Goal: Transaction & Acquisition: Book appointment/travel/reservation

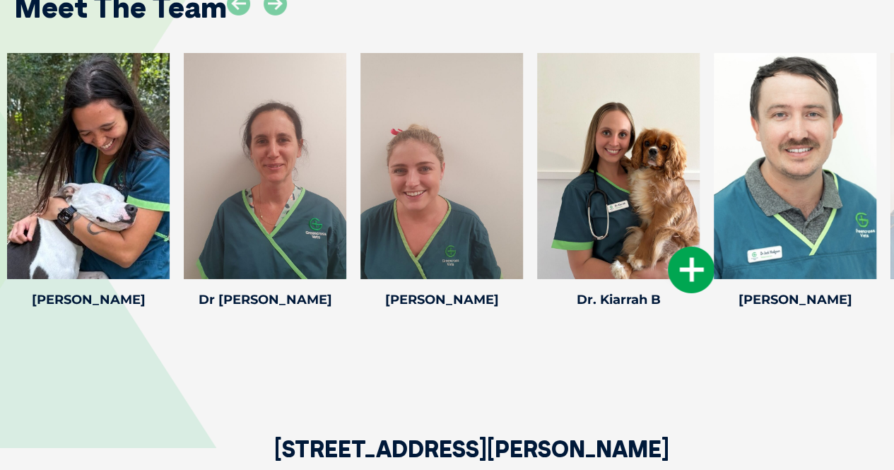
scroll to position [2121, 0]
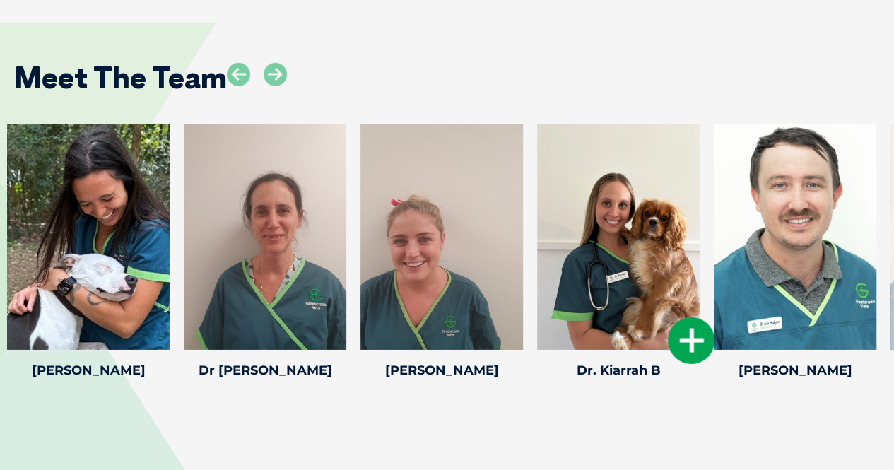
drag, startPoint x: 753, startPoint y: 382, endPoint x: 633, endPoint y: 357, distance: 122.1
click at [636, 363] on div "Meet The Team Savannah F Savannah F Veterinary Nurse Savannah joined our team i…" at bounding box center [447, 209] width 894 height 459
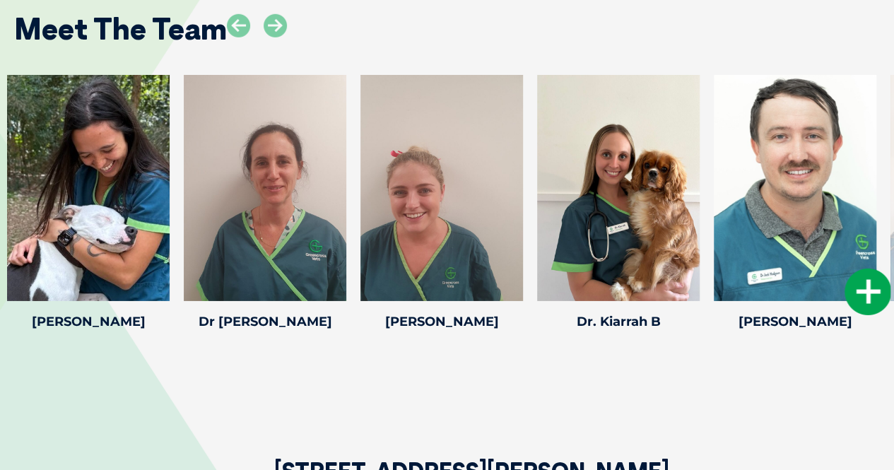
scroll to position [2191, 0]
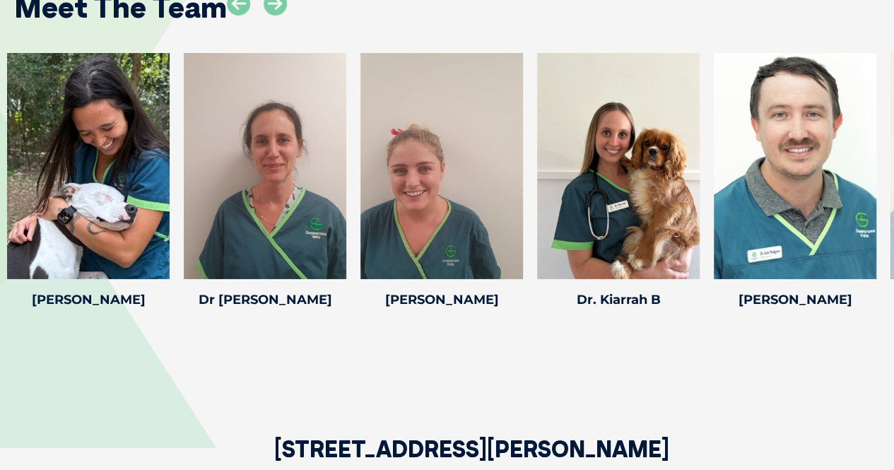
drag, startPoint x: 676, startPoint y: 324, endPoint x: 571, endPoint y: 296, distance: 108.4
click at [571, 299] on div "Meet The Team Savannah F Savannah F Veterinary Nurse Savannah joined our team i…" at bounding box center [447, 139] width 894 height 459
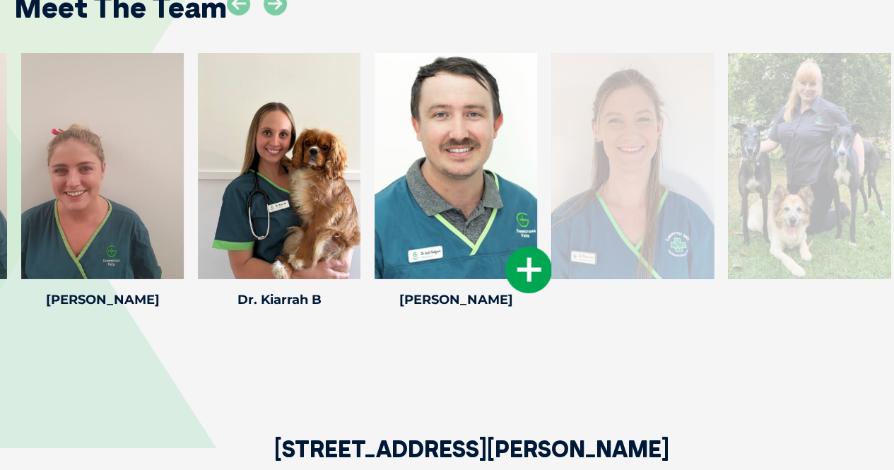
drag, startPoint x: 770, startPoint y: 137, endPoint x: 427, endPoint y: 121, distance: 343.2
click at [428, 121] on div at bounding box center [456, 166] width 163 height 226
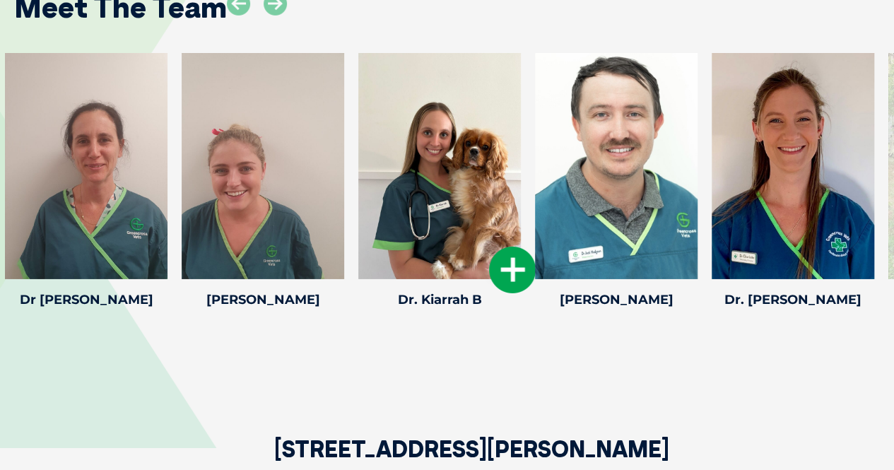
drag, startPoint x: 703, startPoint y: 142, endPoint x: 383, endPoint y: 132, distance: 320.4
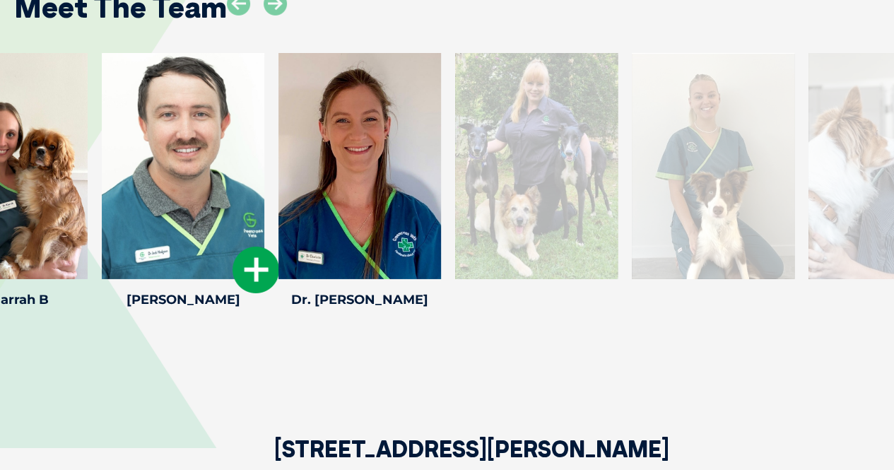
drag, startPoint x: 668, startPoint y: 148, endPoint x: 218, endPoint y: 144, distance: 450.3
click at [223, 144] on div at bounding box center [183, 166] width 163 height 226
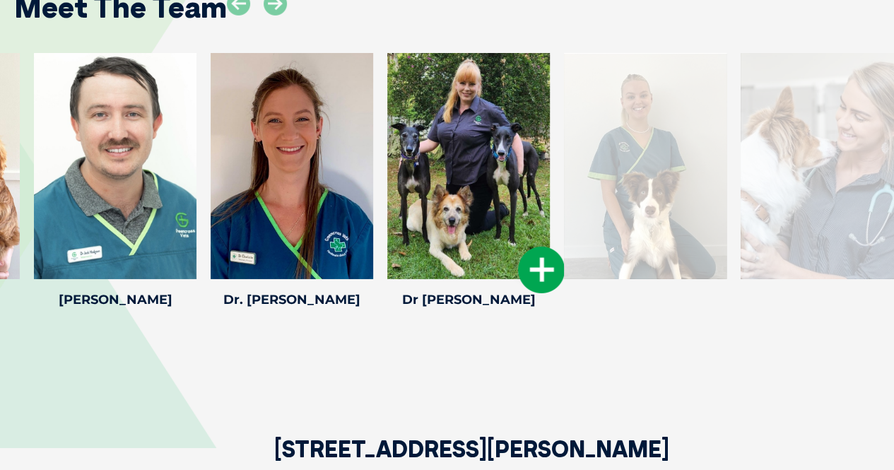
drag, startPoint x: 833, startPoint y: 161, endPoint x: 447, endPoint y: 164, distance: 386.0
click at [452, 164] on div at bounding box center [468, 166] width 163 height 226
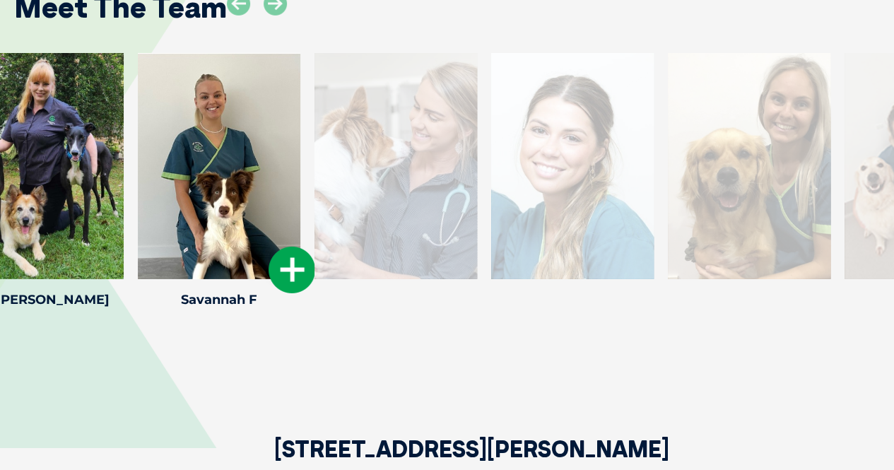
drag, startPoint x: 698, startPoint y: 179, endPoint x: 126, endPoint y: 172, distance: 572.6
click at [138, 172] on div at bounding box center [219, 166] width 163 height 226
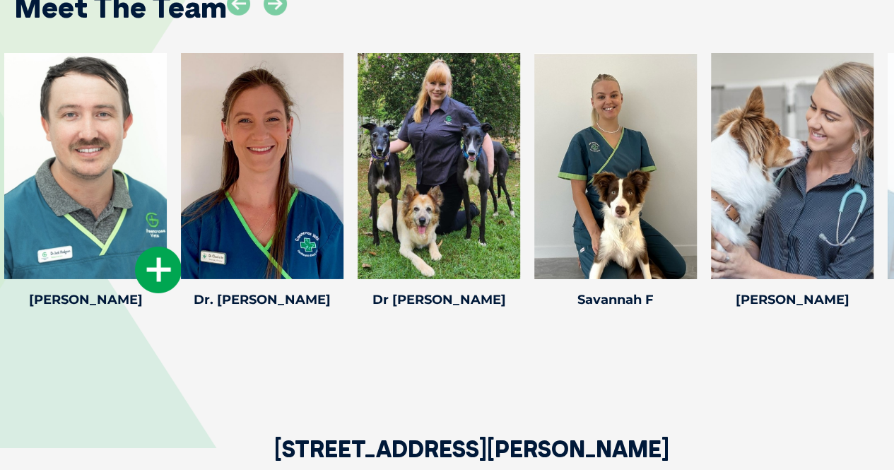
drag, startPoint x: 732, startPoint y: 152, endPoint x: 104, endPoint y: 151, distance: 628.4
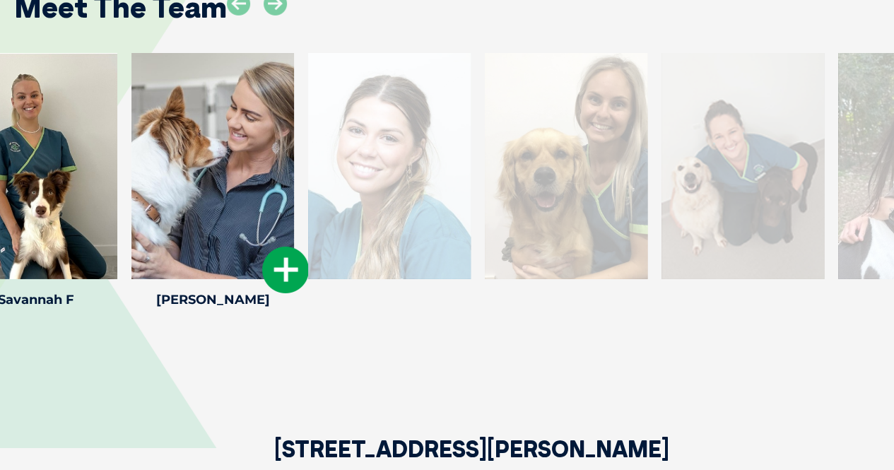
drag, startPoint x: 730, startPoint y: 175, endPoint x: 124, endPoint y: 127, distance: 607.0
click at [131, 127] on div at bounding box center [212, 166] width 163 height 226
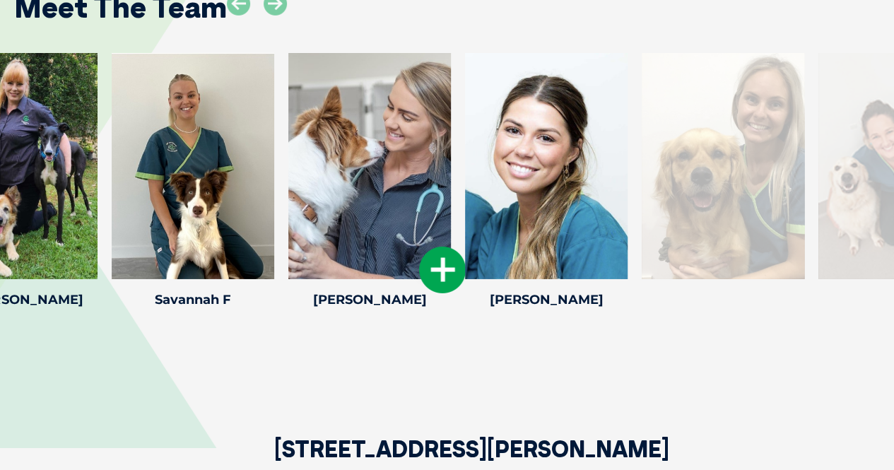
drag, startPoint x: 604, startPoint y: 141, endPoint x: 301, endPoint y: 124, distance: 303.1
click at [305, 124] on div at bounding box center [369, 166] width 163 height 226
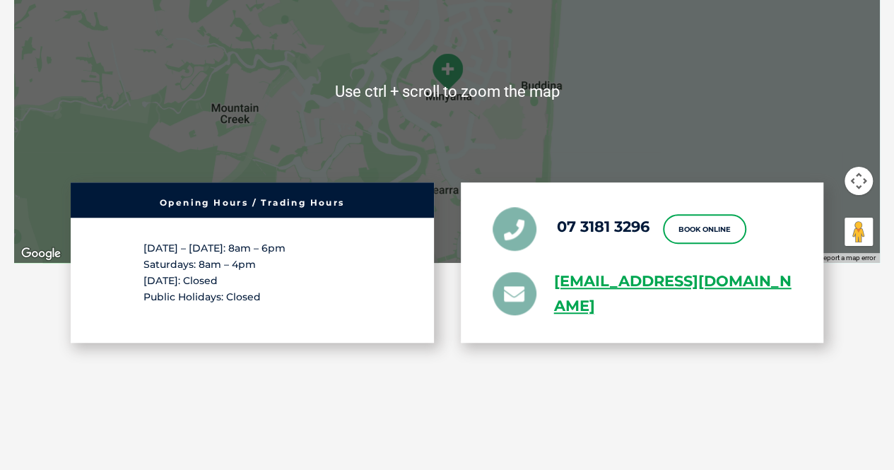
scroll to position [2828, 0]
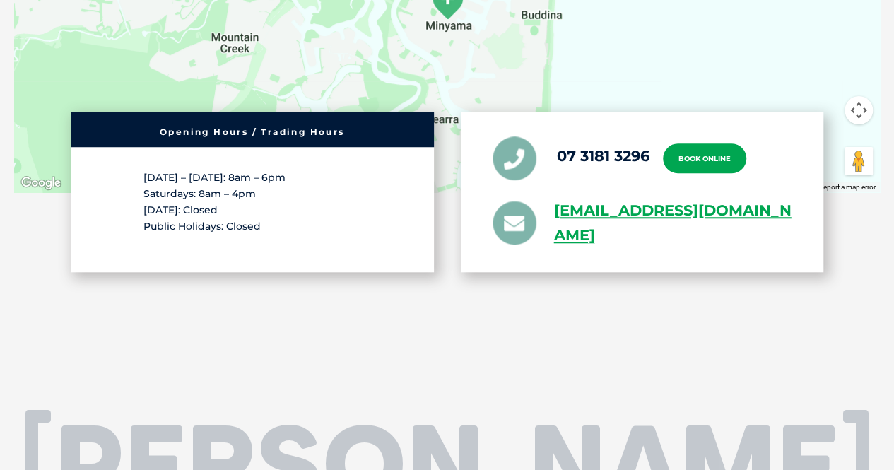
click at [708, 144] on link "Book Online" at bounding box center [704, 159] width 83 height 30
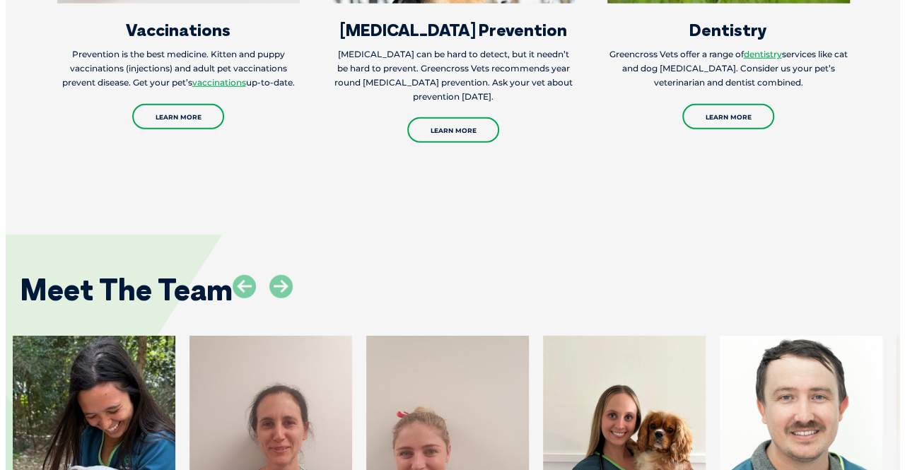
scroll to position [2191, 0]
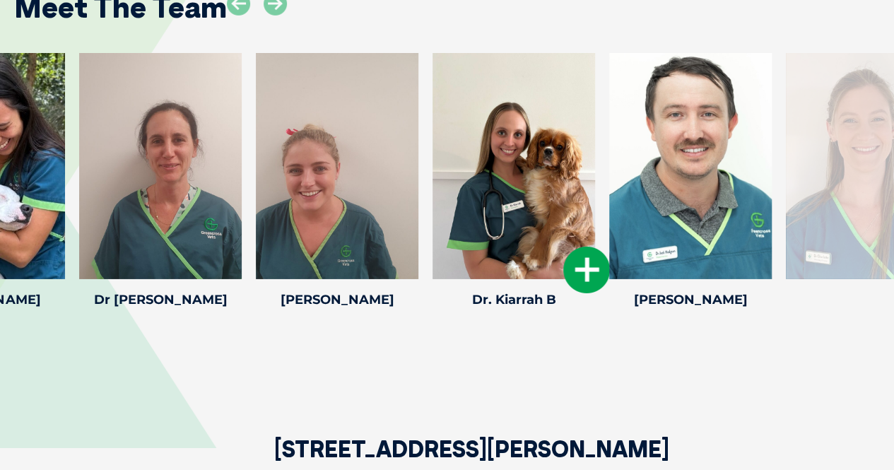
drag, startPoint x: 602, startPoint y: 154, endPoint x: 273, endPoint y: 129, distance: 329.6
click at [433, 121] on div at bounding box center [514, 166] width 163 height 226
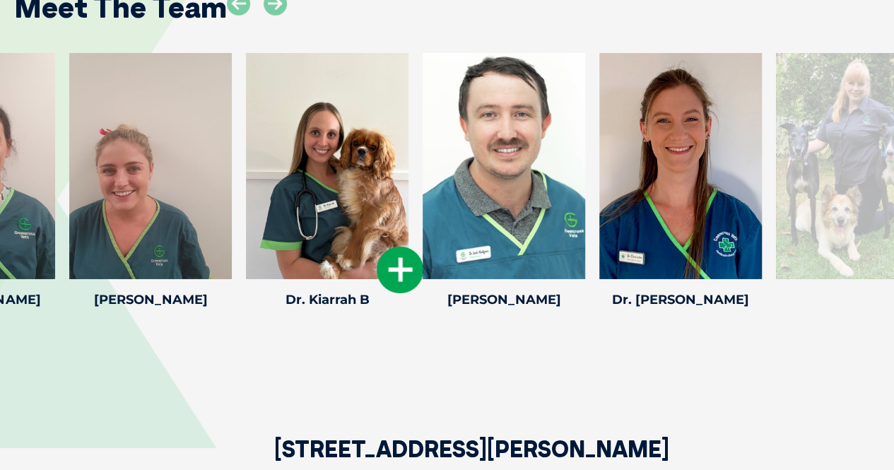
drag, startPoint x: 505, startPoint y: 149, endPoint x: 310, endPoint y: 131, distance: 196.7
click at [322, 132] on div at bounding box center [327, 166] width 163 height 226
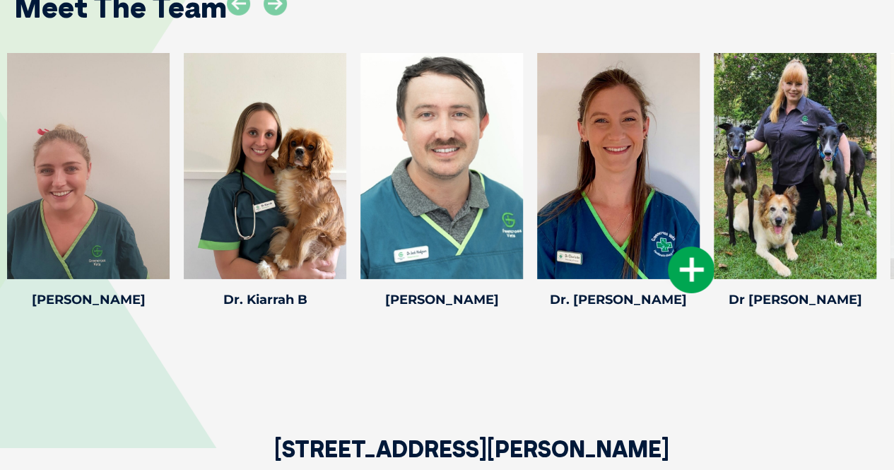
click at [537, 153] on div at bounding box center [618, 166] width 163 height 226
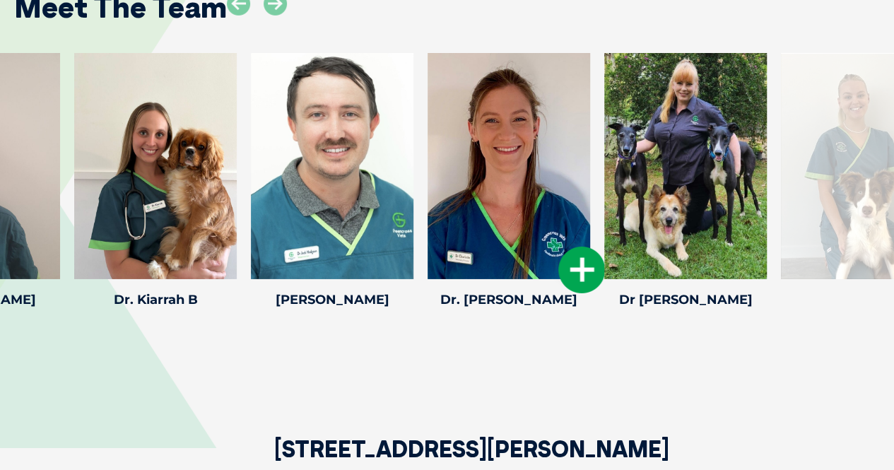
drag, startPoint x: 440, startPoint y: 159, endPoint x: 178, endPoint y: 135, distance: 263.4
click at [428, 135] on div at bounding box center [509, 166] width 163 height 226
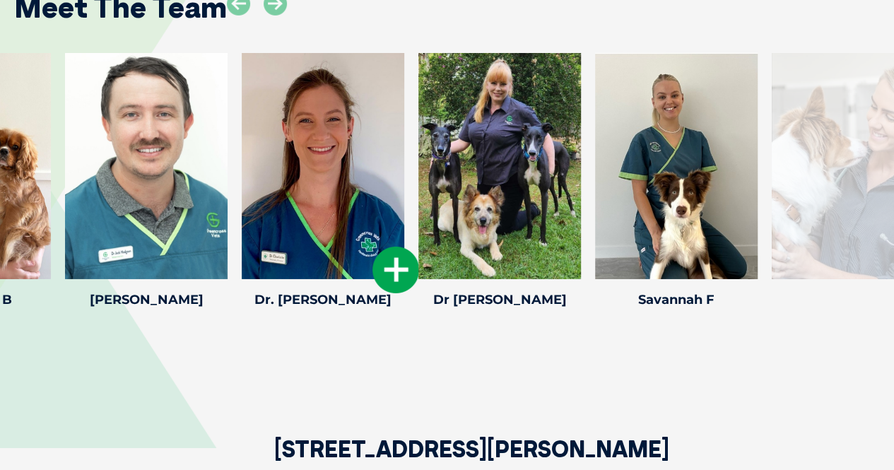
drag, startPoint x: 370, startPoint y: 151, endPoint x: 188, endPoint y: 139, distance: 182.8
click at [242, 141] on div at bounding box center [323, 166] width 163 height 226
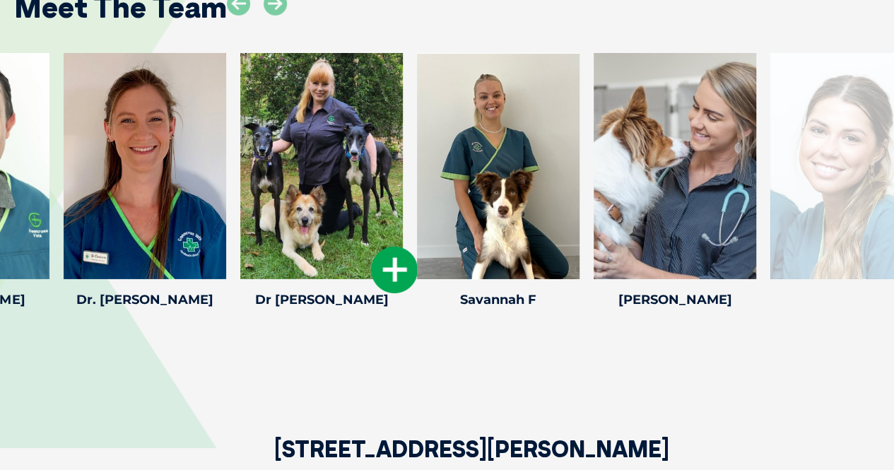
drag, startPoint x: 365, startPoint y: 148, endPoint x: 283, endPoint y: 142, distance: 82.2
click at [316, 145] on div at bounding box center [321, 166] width 163 height 226
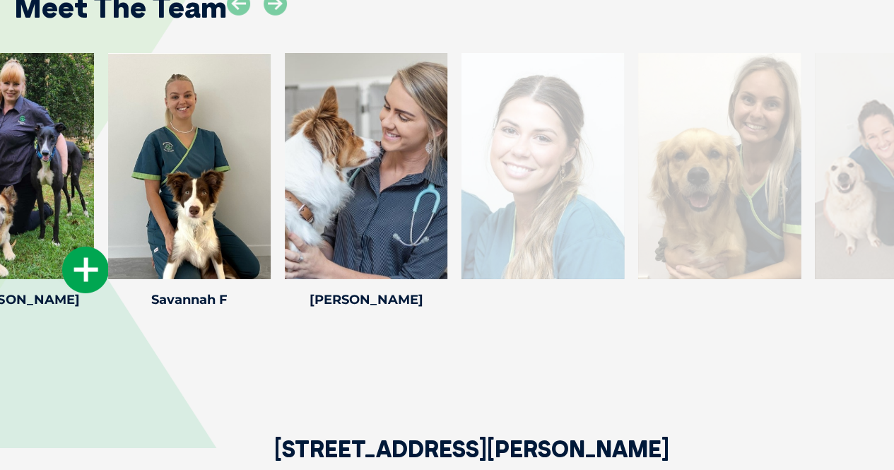
drag, startPoint x: 394, startPoint y: 148, endPoint x: 37, endPoint y: 127, distance: 357.6
click at [40, 127] on div at bounding box center [12, 166] width 163 height 226
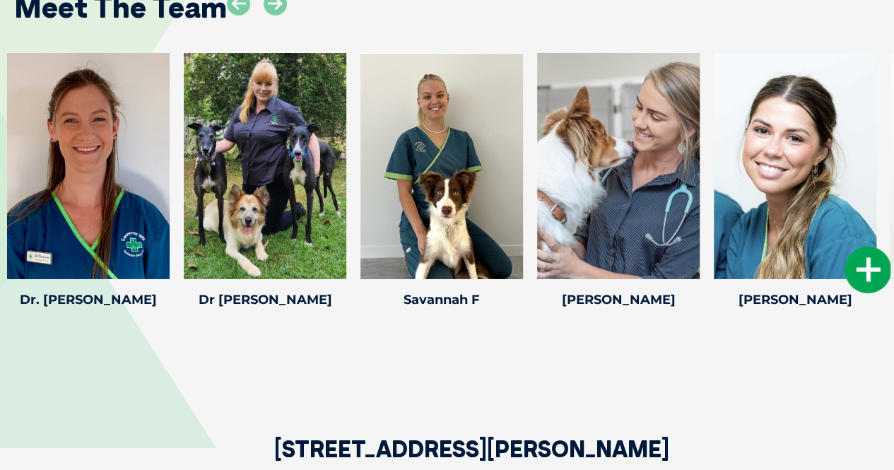
click at [865, 252] on icon at bounding box center [868, 270] width 47 height 47
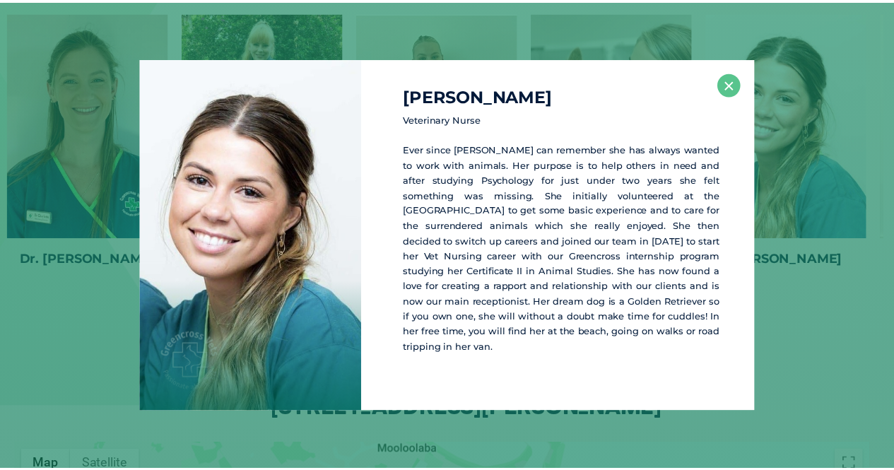
scroll to position [2234, 0]
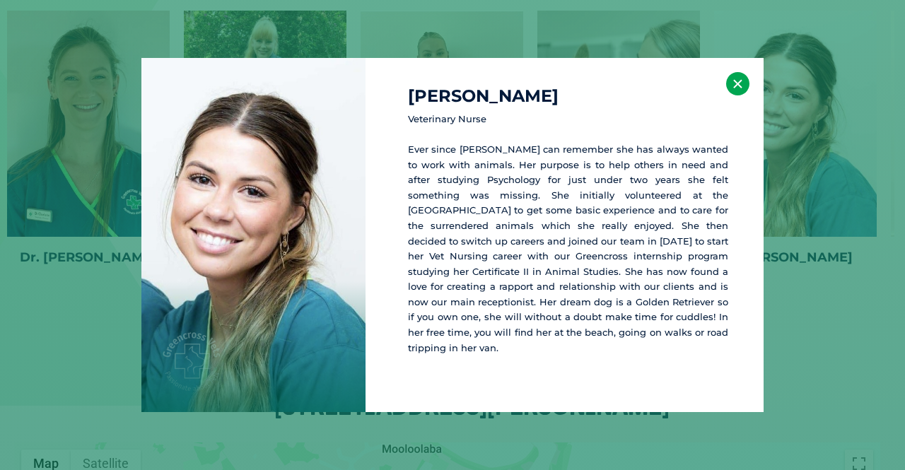
click at [739, 95] on button "×" at bounding box center [737, 83] width 23 height 23
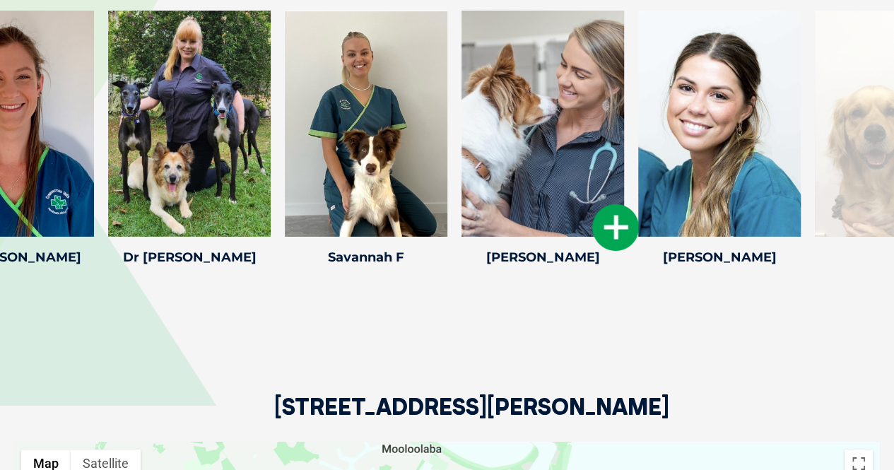
drag, startPoint x: 676, startPoint y: 159, endPoint x: 444, endPoint y: 156, distance: 231.9
click at [462, 157] on div at bounding box center [543, 124] width 163 height 226
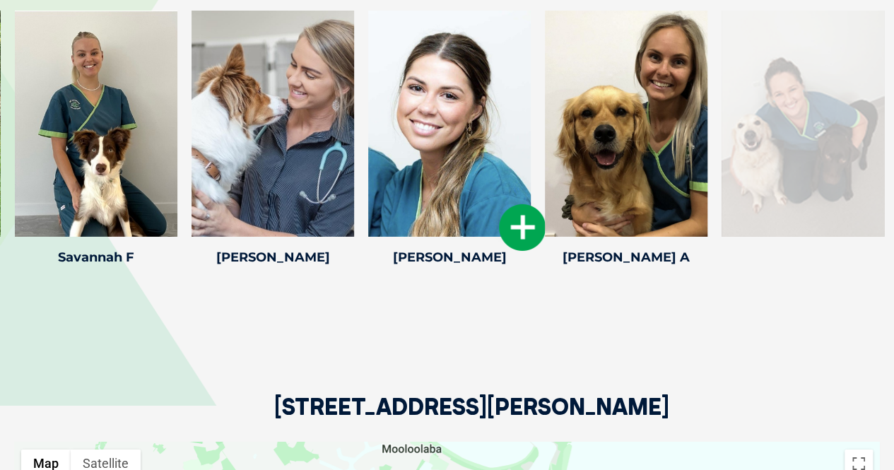
drag, startPoint x: 497, startPoint y: 127, endPoint x: 394, endPoint y: 127, distance: 103.2
click at [400, 127] on div at bounding box center [449, 124] width 163 height 226
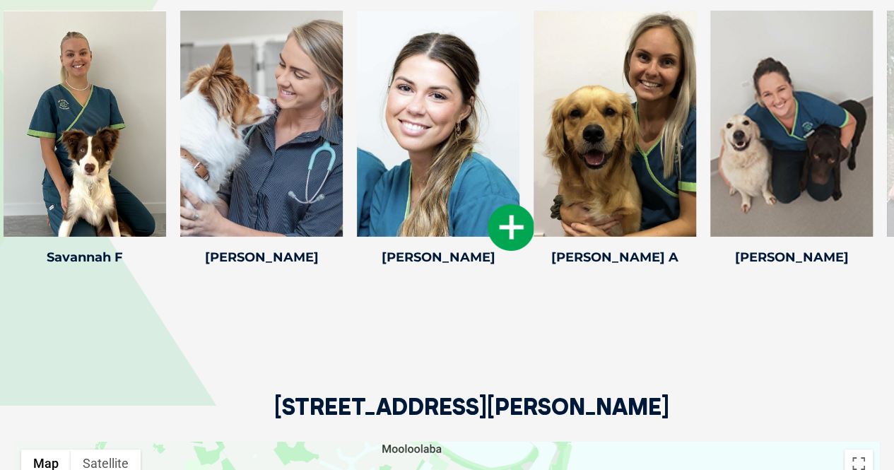
drag, startPoint x: 525, startPoint y: 112, endPoint x: 333, endPoint y: 108, distance: 191.6
click at [350, 108] on div "Jade D Jade D Veterinary Nurse Ever since Jade can remember she has always want…" at bounding box center [438, 141] width 177 height 260
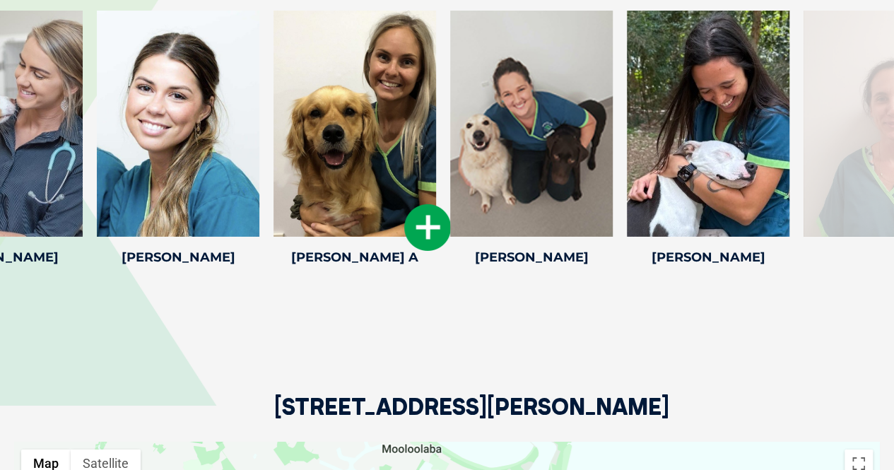
drag, startPoint x: 462, startPoint y: 114, endPoint x: 297, endPoint y: 77, distance: 169.5
click at [274, 100] on div at bounding box center [355, 124] width 163 height 226
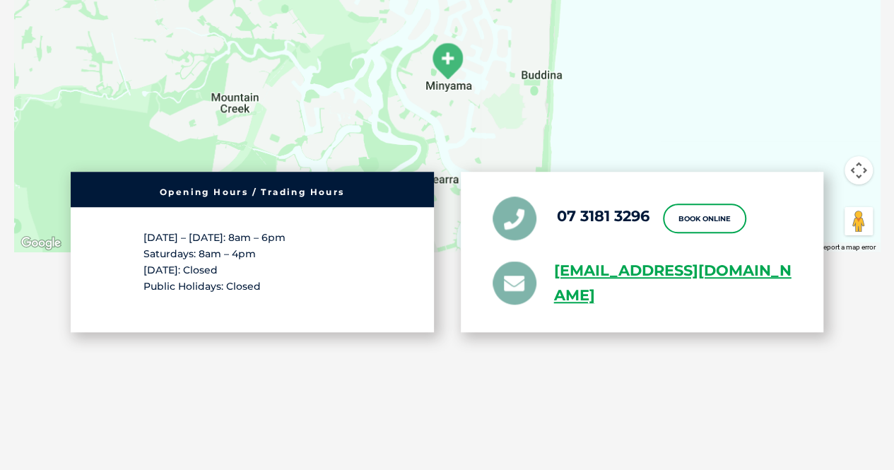
scroll to position [2787, 0]
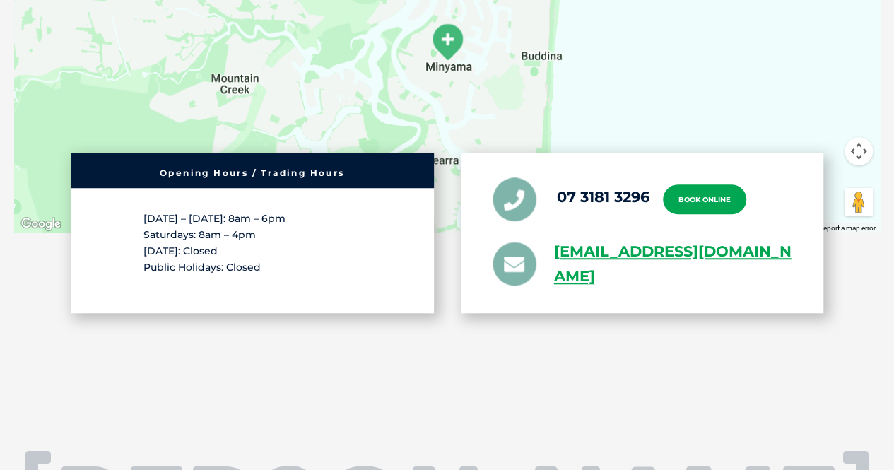
click at [696, 185] on link "Book Online" at bounding box center [704, 200] width 83 height 30
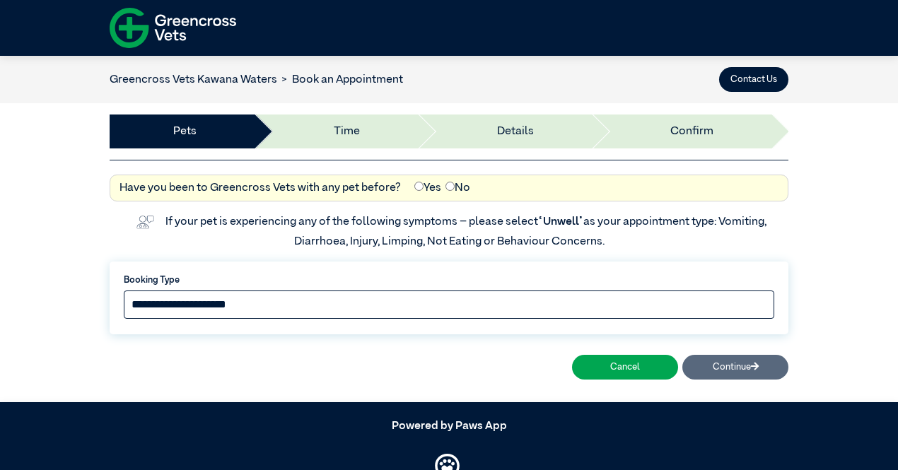
click at [351, 303] on select "**********" at bounding box center [449, 305] width 650 height 28
select select "*****"
click at [124, 291] on select "**********" at bounding box center [449, 305] width 650 height 28
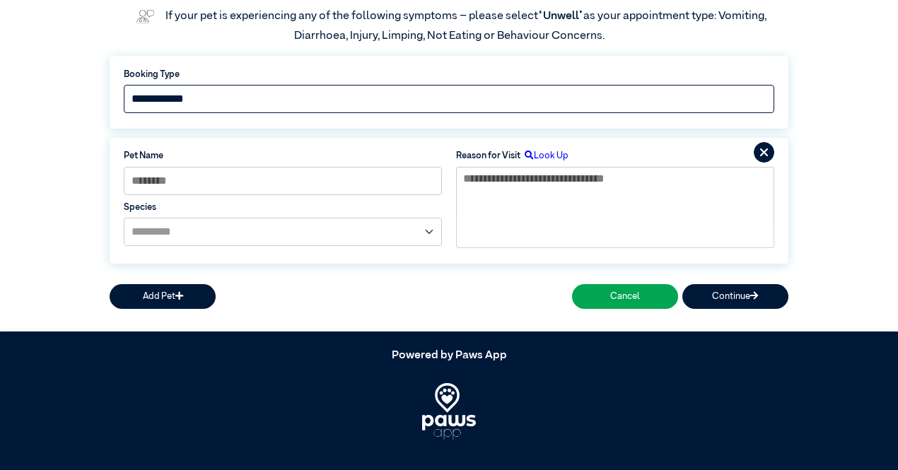
scroll to position [218, 0]
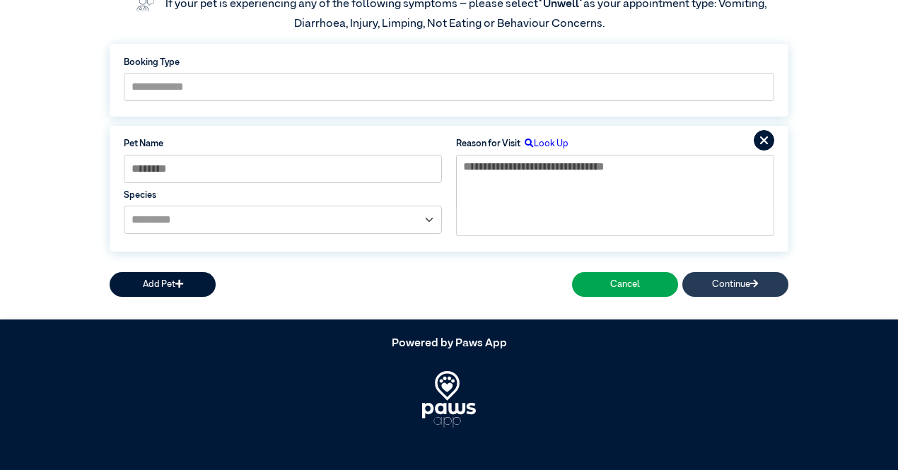
click at [744, 281] on button "Continue" at bounding box center [735, 284] width 106 height 25
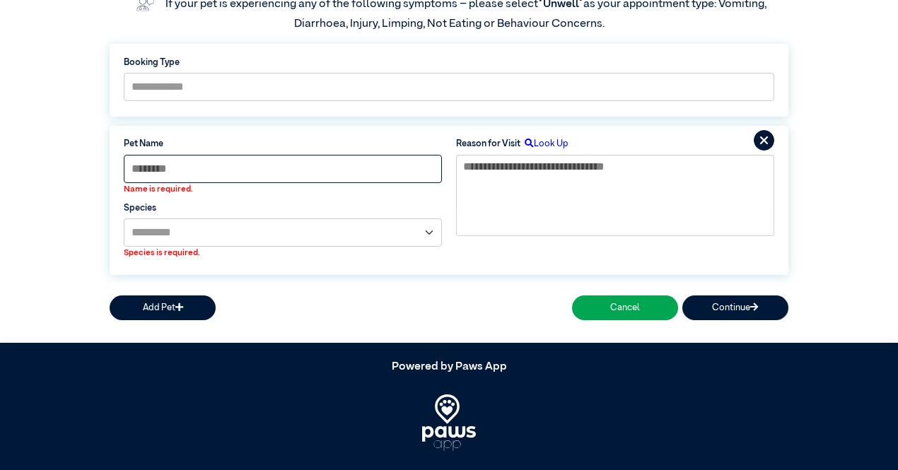
click at [329, 170] on input at bounding box center [283, 169] width 318 height 28
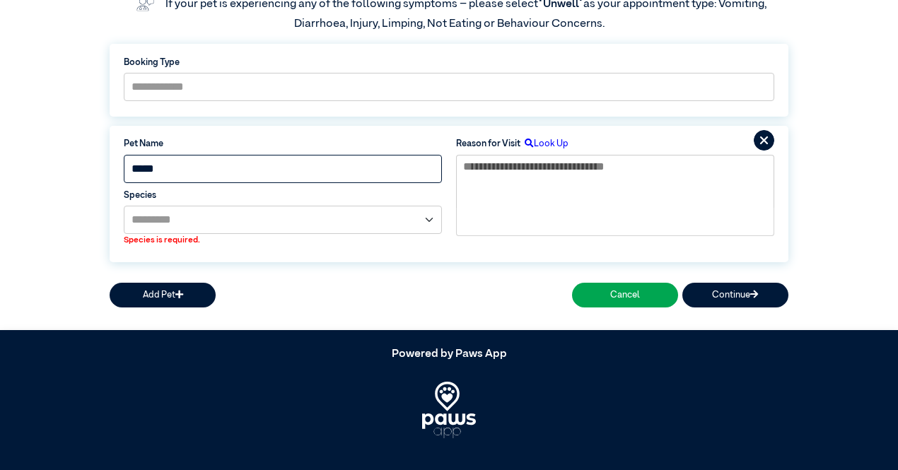
type input "*****"
click at [298, 209] on select "**********" at bounding box center [283, 220] width 318 height 28
select select "*****"
click at [124, 206] on select "**********" at bounding box center [283, 220] width 318 height 28
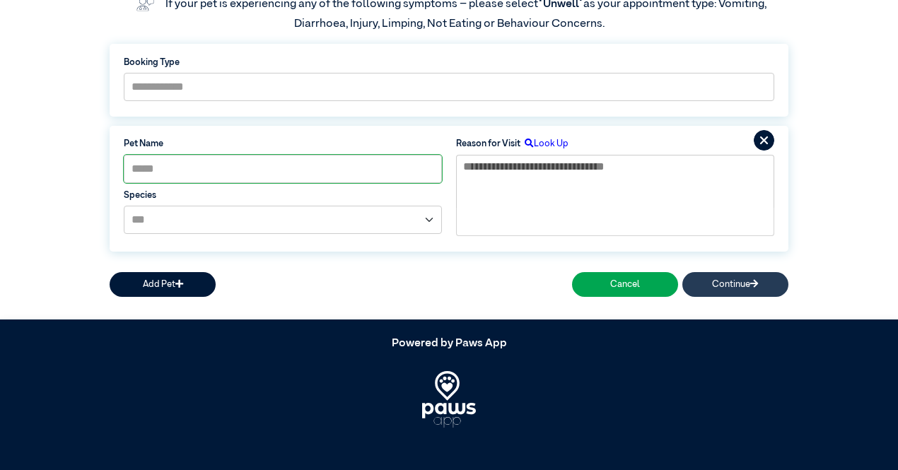
click at [732, 281] on button "Continue" at bounding box center [735, 284] width 106 height 25
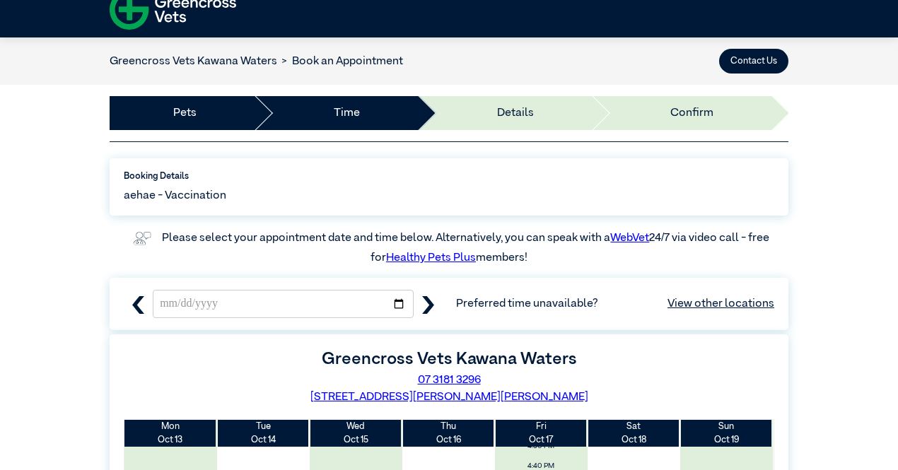
scroll to position [0, 0]
